Goal: Find specific page/section: Find specific page/section

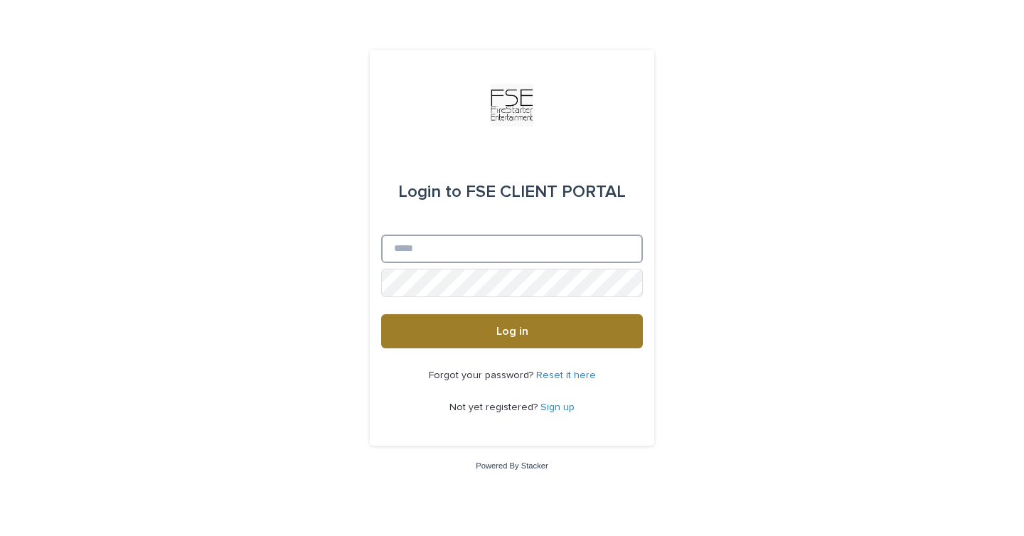
type input "**********"
click at [504, 331] on span "Log in" at bounding box center [513, 331] width 32 height 11
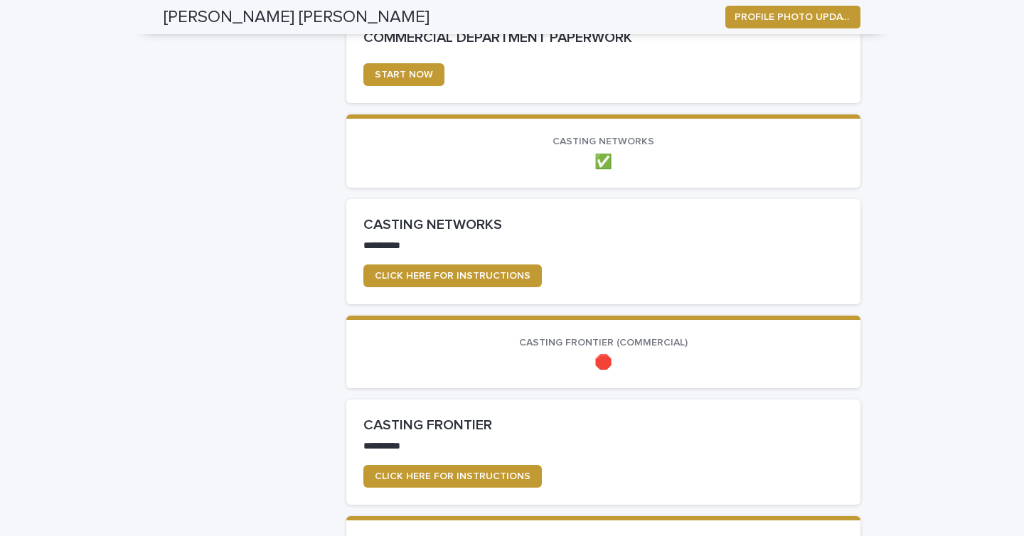
scroll to position [807, 0]
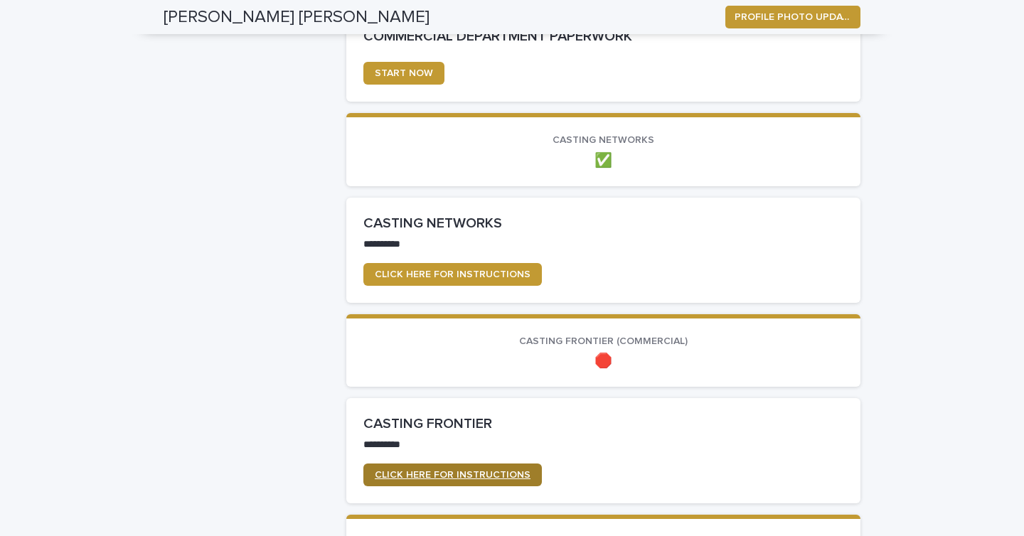
click at [445, 470] on span "CLICK HERE FOR INSTRUCTIONS" at bounding box center [453, 475] width 156 height 10
